Goal: Navigation & Orientation: Find specific page/section

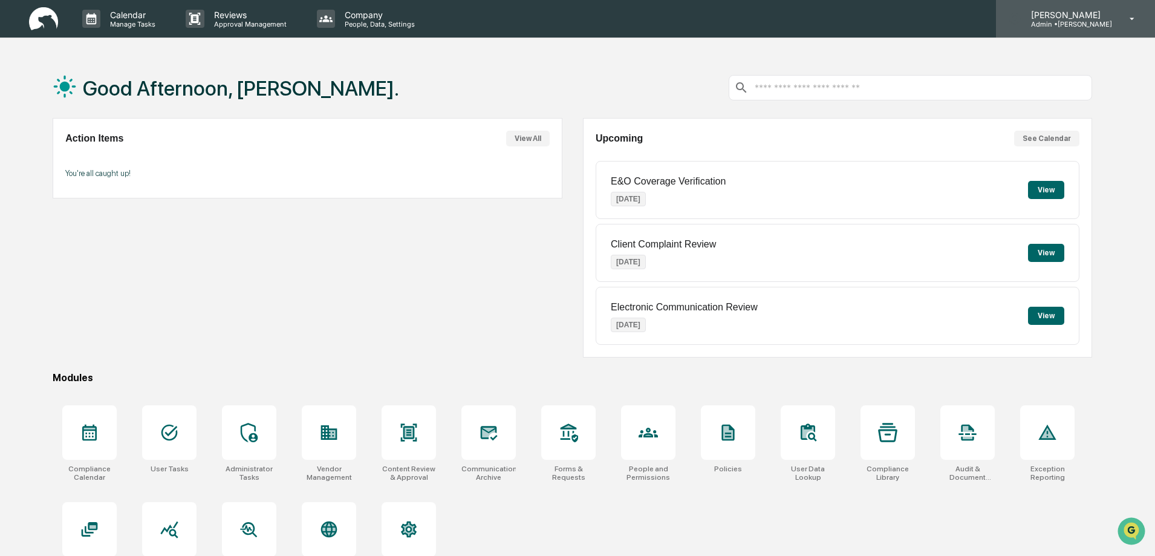
click at [1085, 16] on p "[PERSON_NAME]" at bounding box center [1067, 15] width 91 height 10
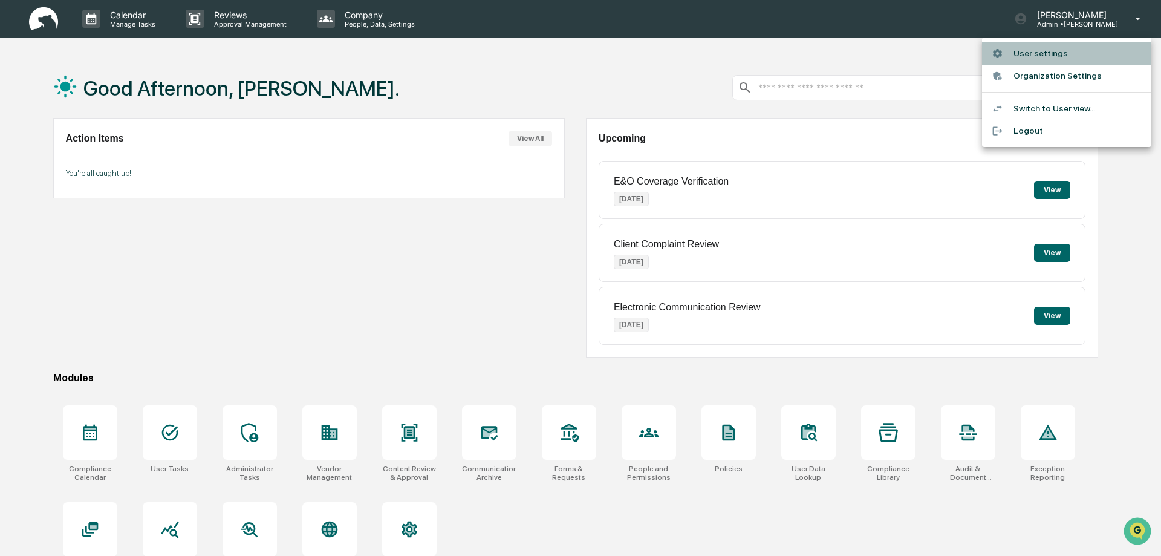
click at [1048, 53] on li "User settings" at bounding box center [1066, 53] width 169 height 22
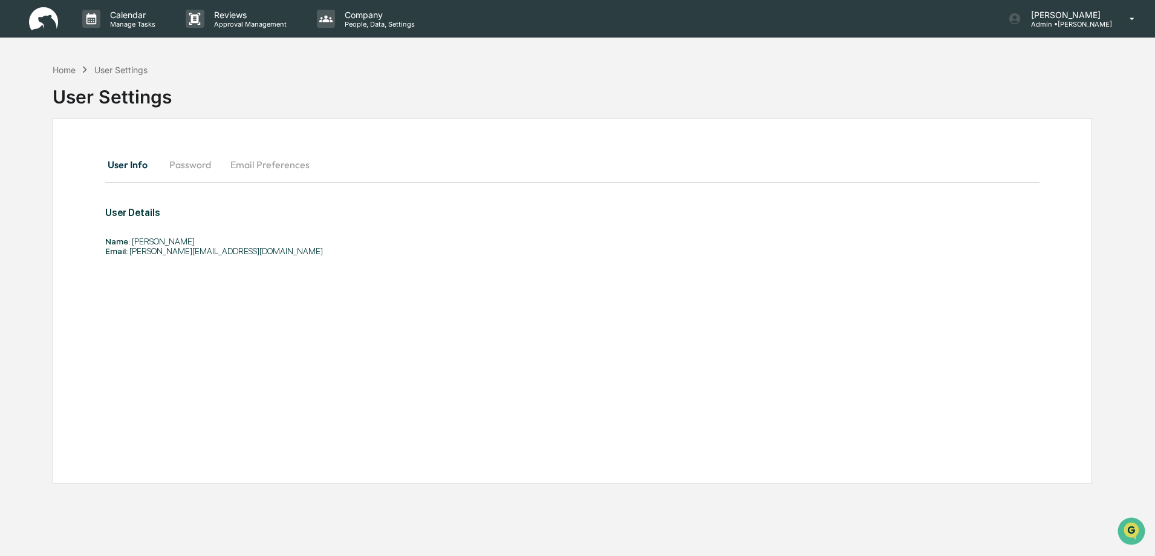
click at [200, 165] on button "Password" at bounding box center [190, 164] width 61 height 29
click at [113, 163] on button "User Info" at bounding box center [132, 164] width 54 height 29
click at [132, 24] on p "Manage Tasks" at bounding box center [130, 24] width 61 height 8
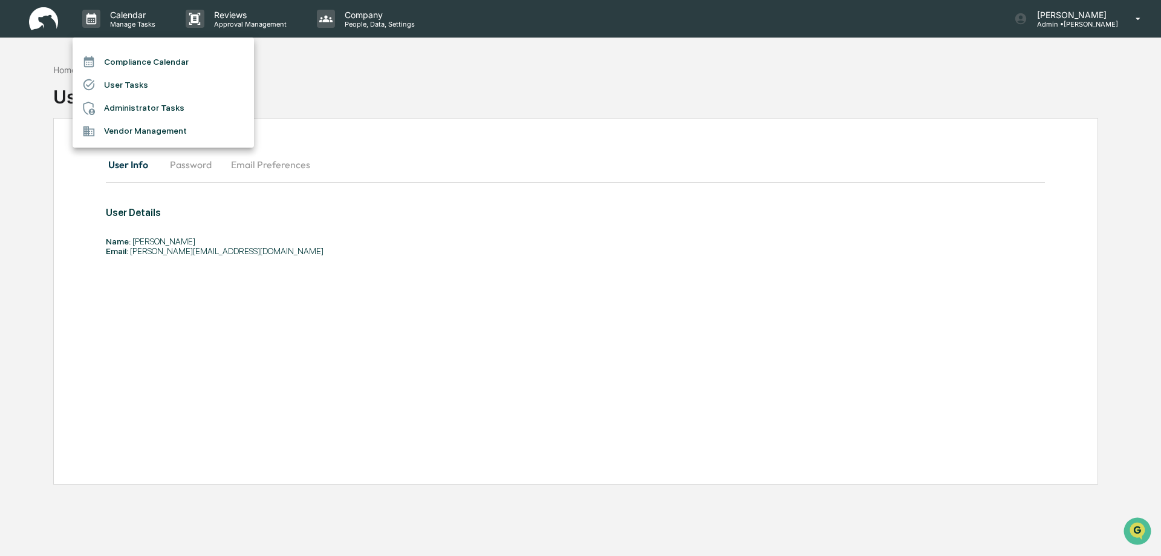
click at [129, 82] on li "User Tasks" at bounding box center [163, 84] width 181 height 23
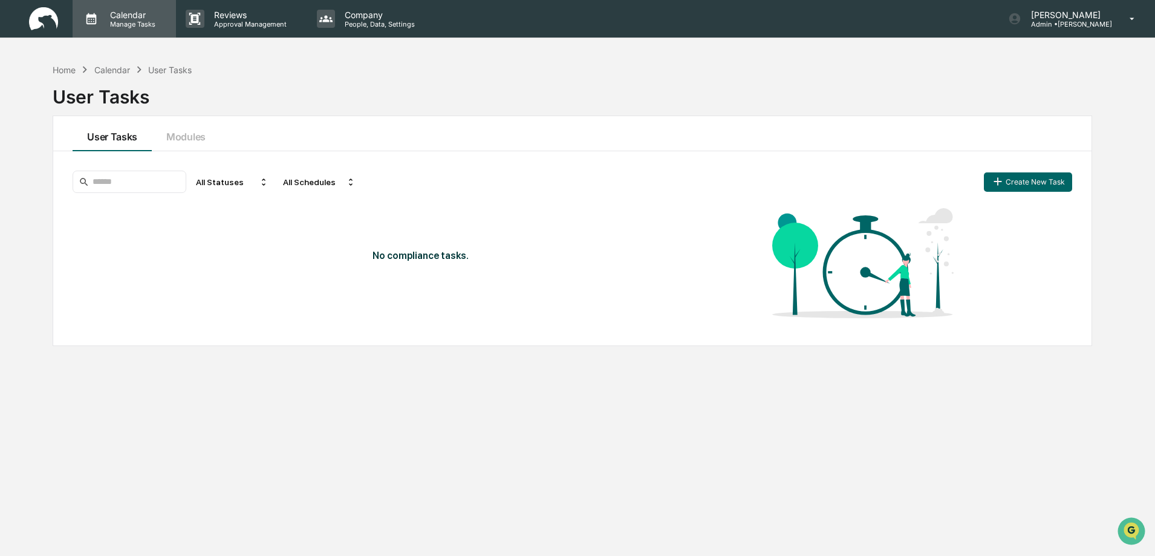
click at [139, 19] on p "Calendar" at bounding box center [130, 15] width 61 height 10
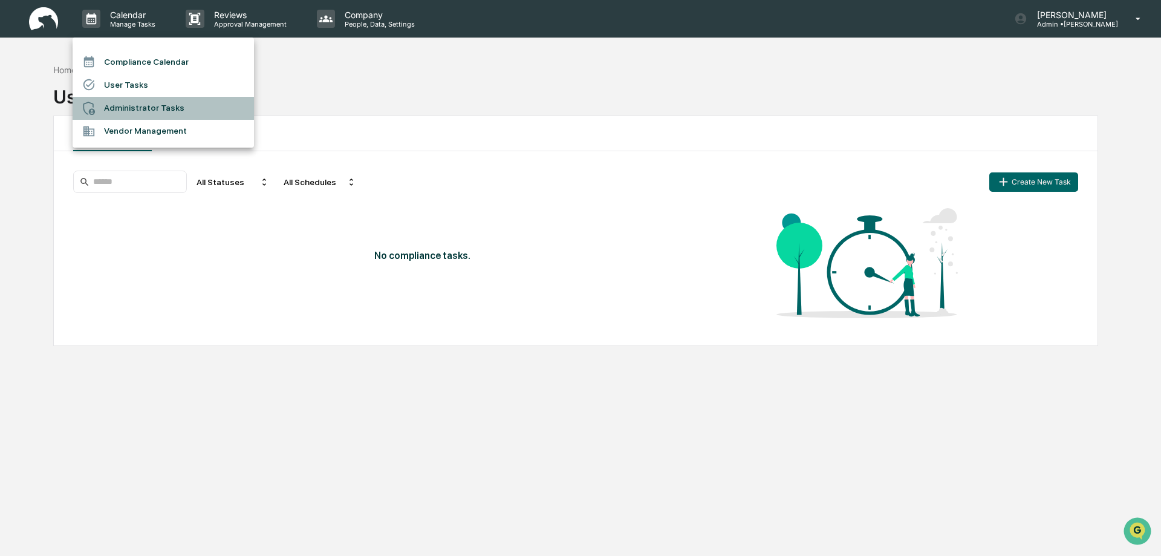
click at [137, 107] on li "Administrator Tasks" at bounding box center [163, 108] width 181 height 23
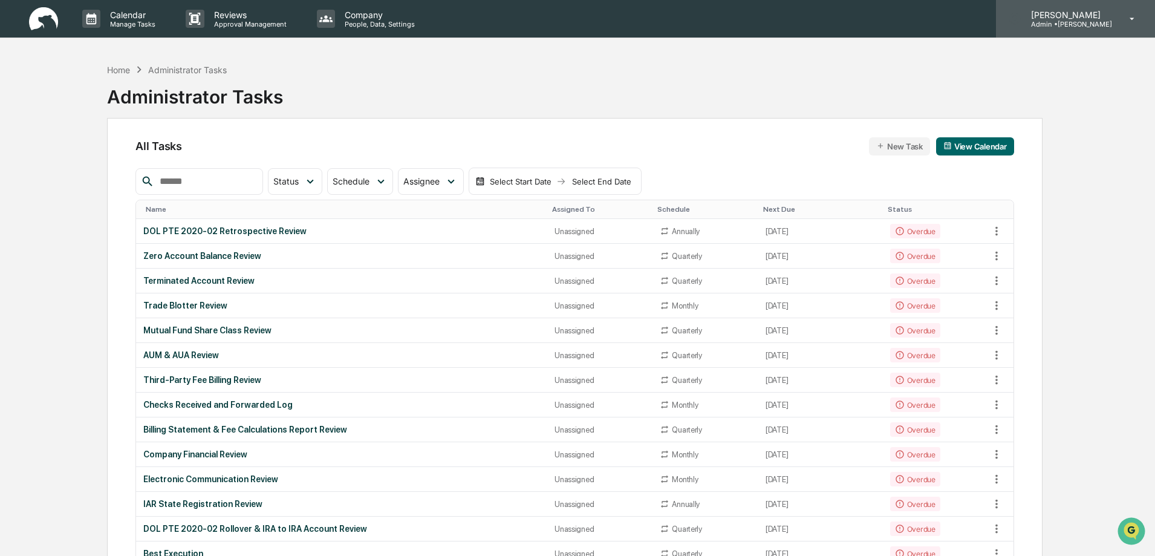
click at [1133, 18] on icon at bounding box center [1132, 18] width 21 height 11
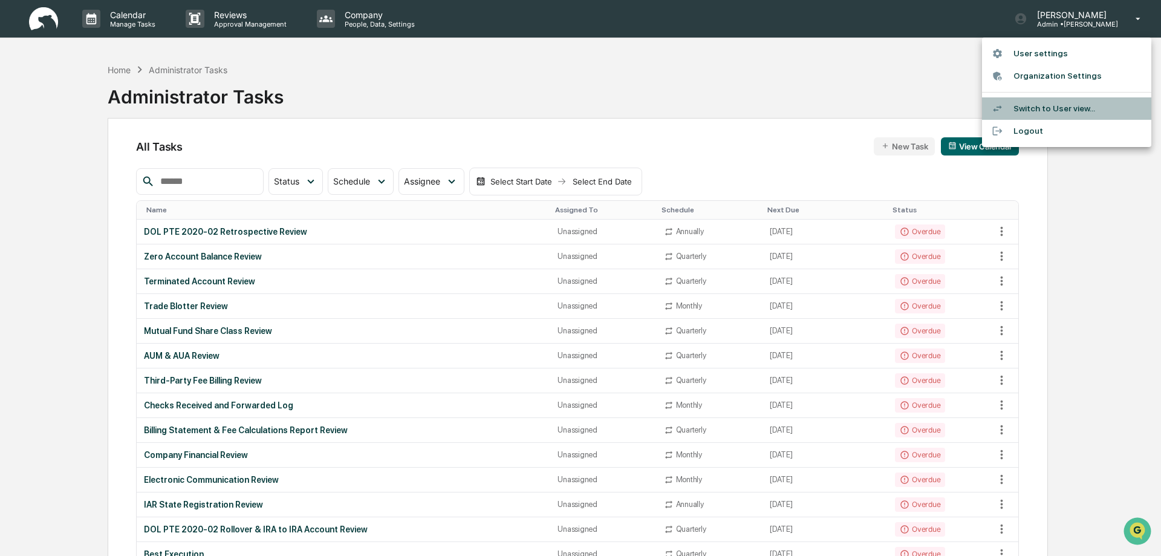
click at [1060, 110] on li "Switch to User view..." at bounding box center [1066, 108] width 169 height 22
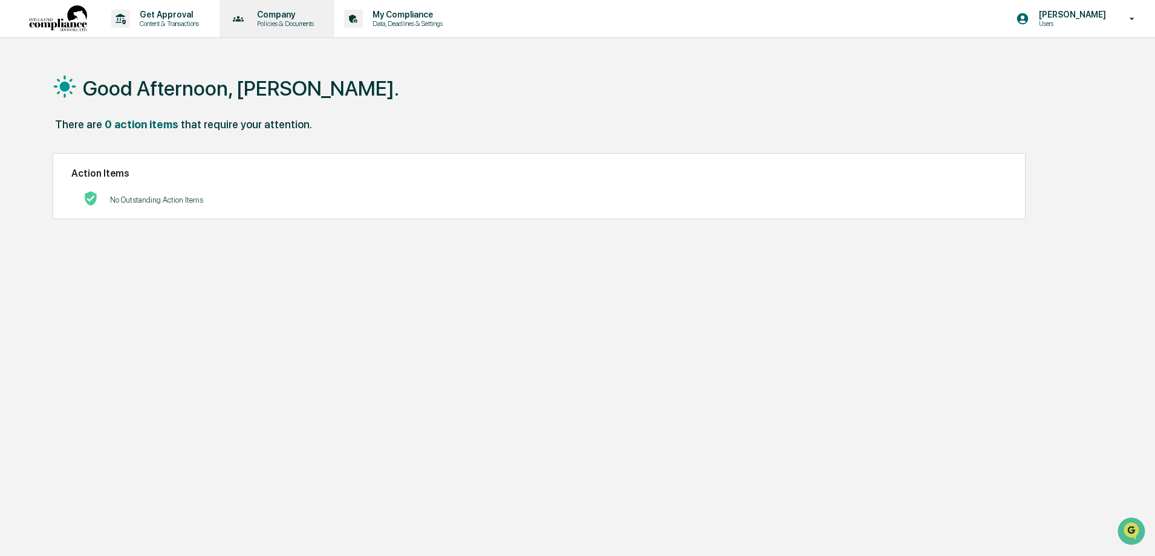
click at [298, 23] on p "Policies & Documents" at bounding box center [283, 23] width 73 height 8
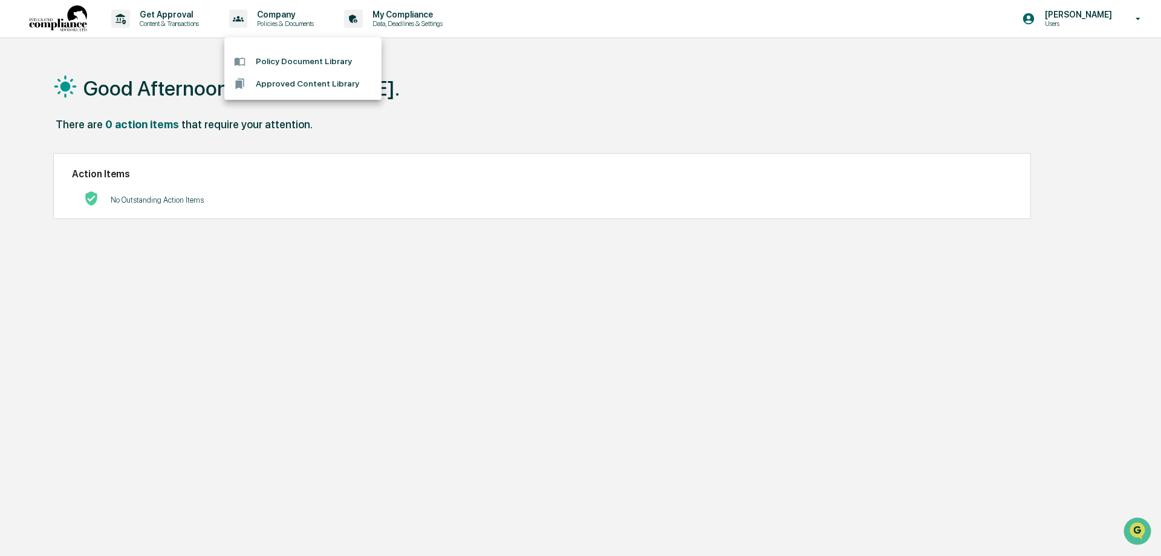
click at [321, 65] on li "Policy Document Library" at bounding box center [302, 61] width 157 height 22
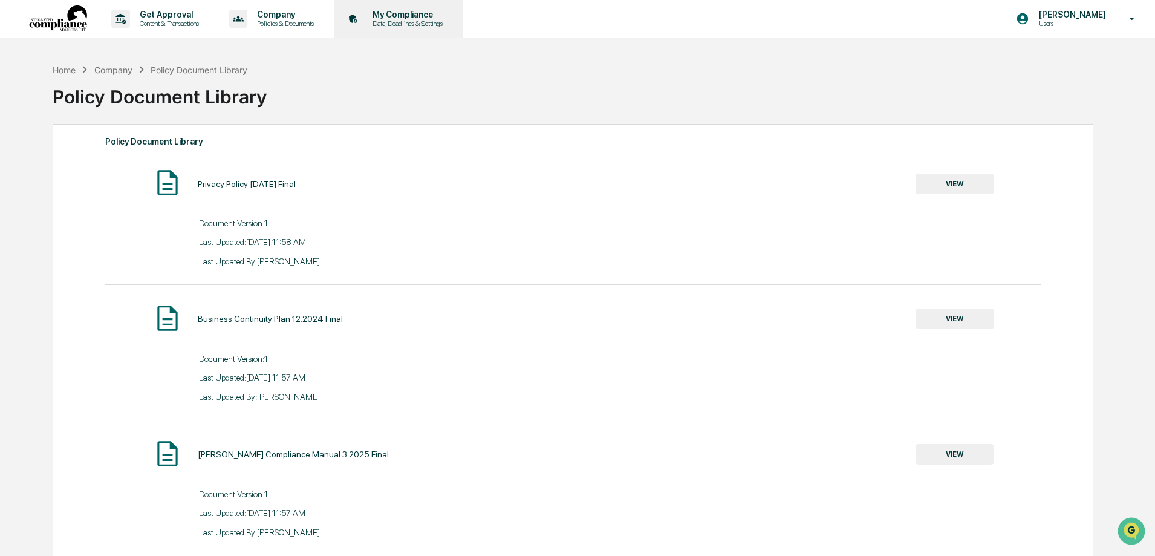
click at [423, 22] on p "Data, Deadlines & Settings" at bounding box center [406, 23] width 86 height 8
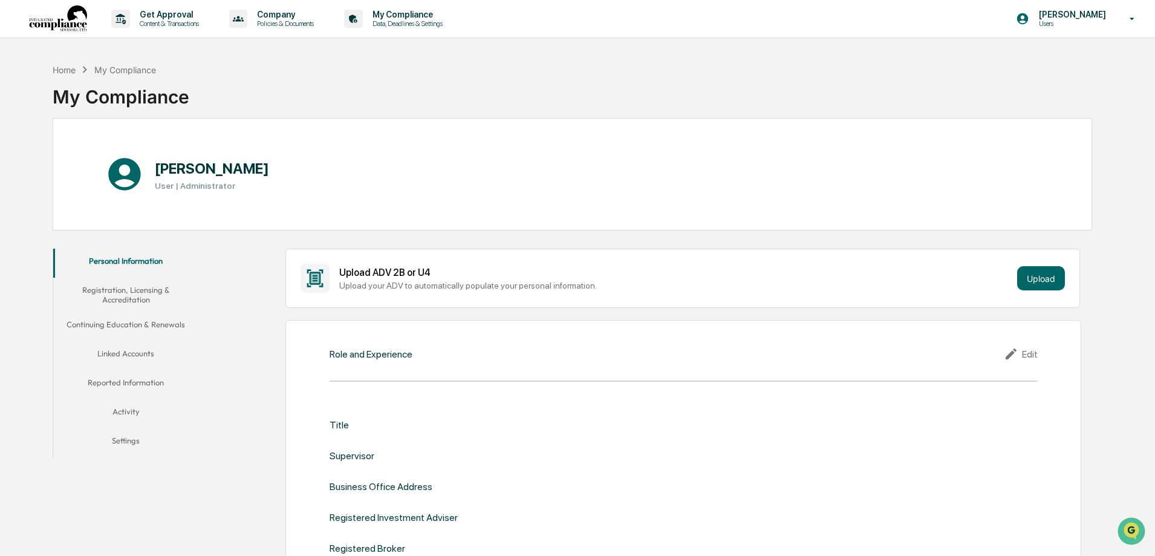
click at [130, 442] on button "Settings" at bounding box center [125, 442] width 145 height 29
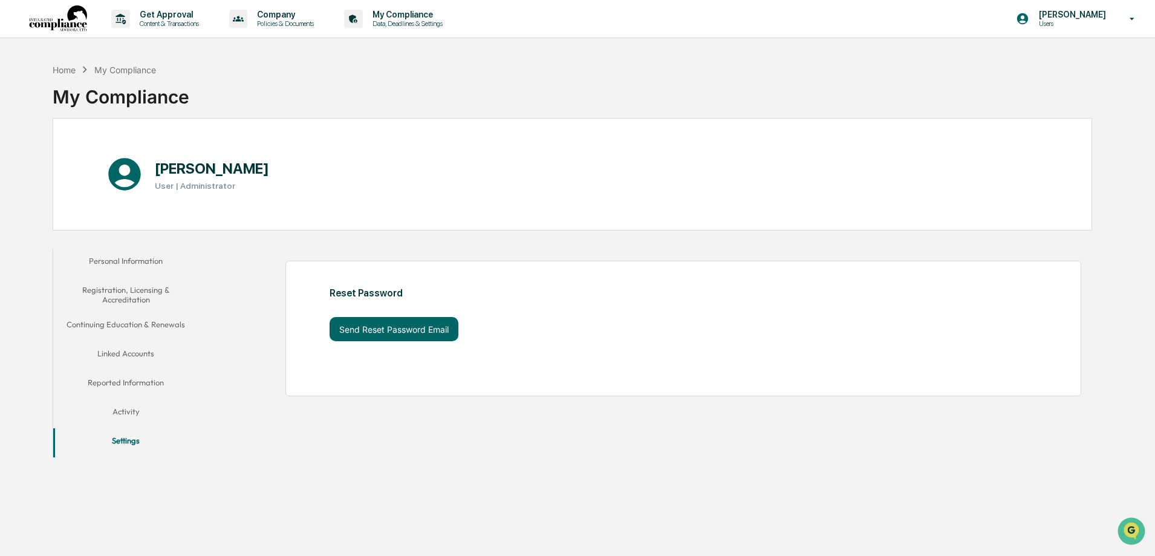
click at [119, 262] on button "Personal Information" at bounding box center [125, 263] width 145 height 29
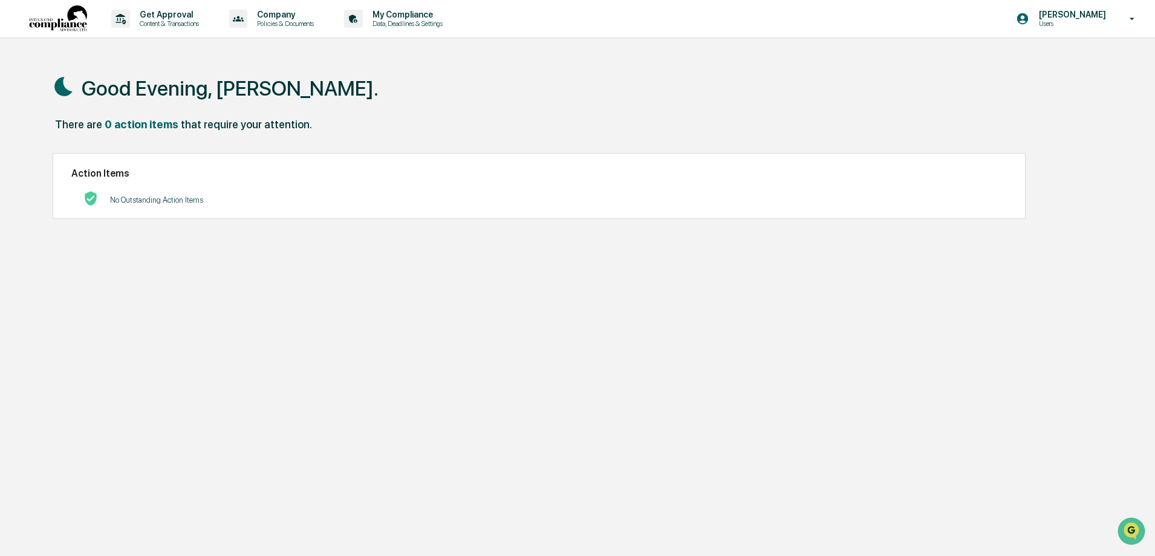
click at [99, 311] on div "Good Evening, [PERSON_NAME]. There are 0 action items that require your attenti…" at bounding box center [572, 335] width 1076 height 556
click at [1135, 21] on icon at bounding box center [1132, 18] width 21 height 11
click at [1026, 87] on li "Logout" at bounding box center [1066, 84] width 169 height 22
